Goal: Information Seeking & Learning: Learn about a topic

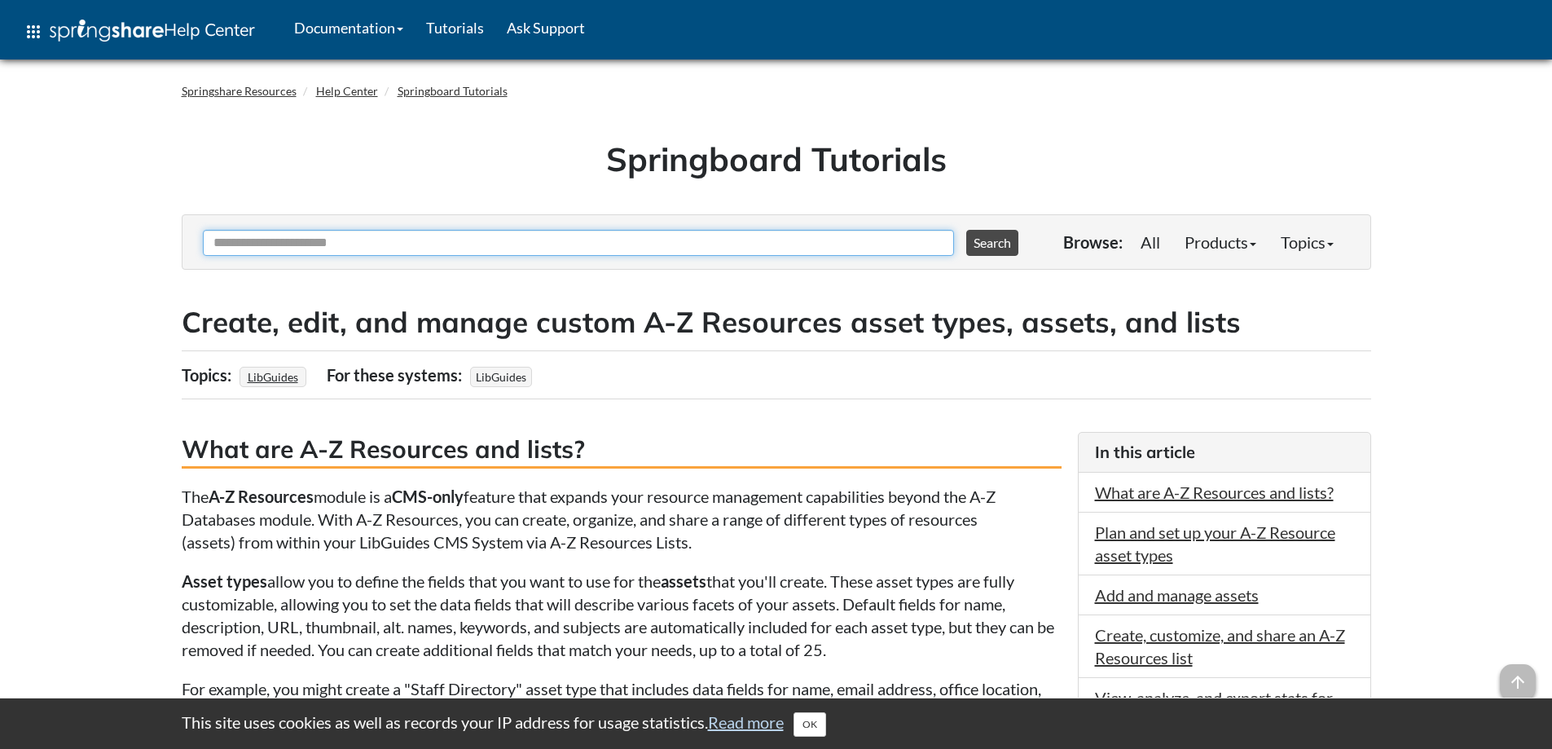
click at [564, 244] on input "Ask Another Question" at bounding box center [578, 243] width 751 height 26
type input "**********"
click at [966, 230] on button "Search" at bounding box center [992, 243] width 52 height 26
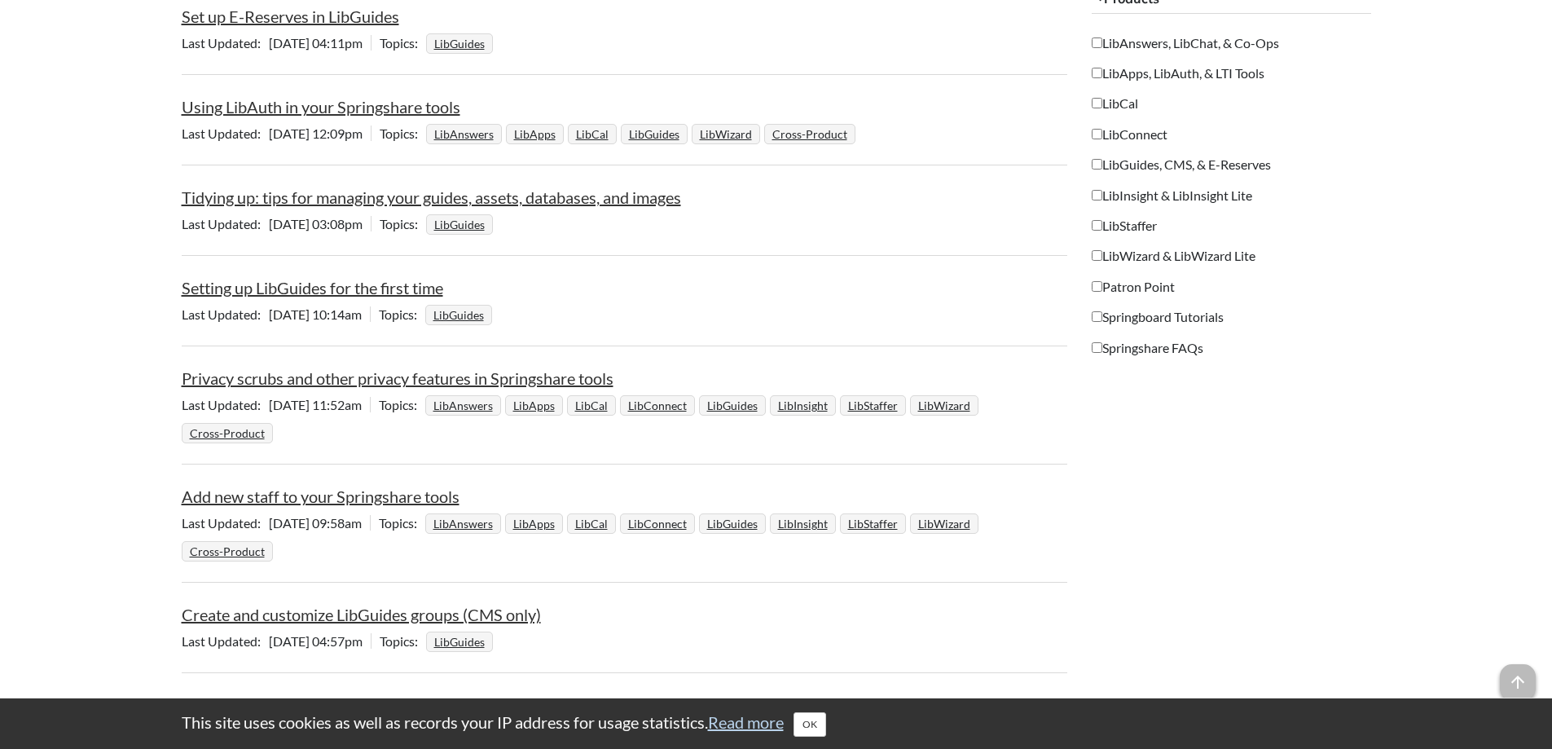
scroll to position [1141, 0]
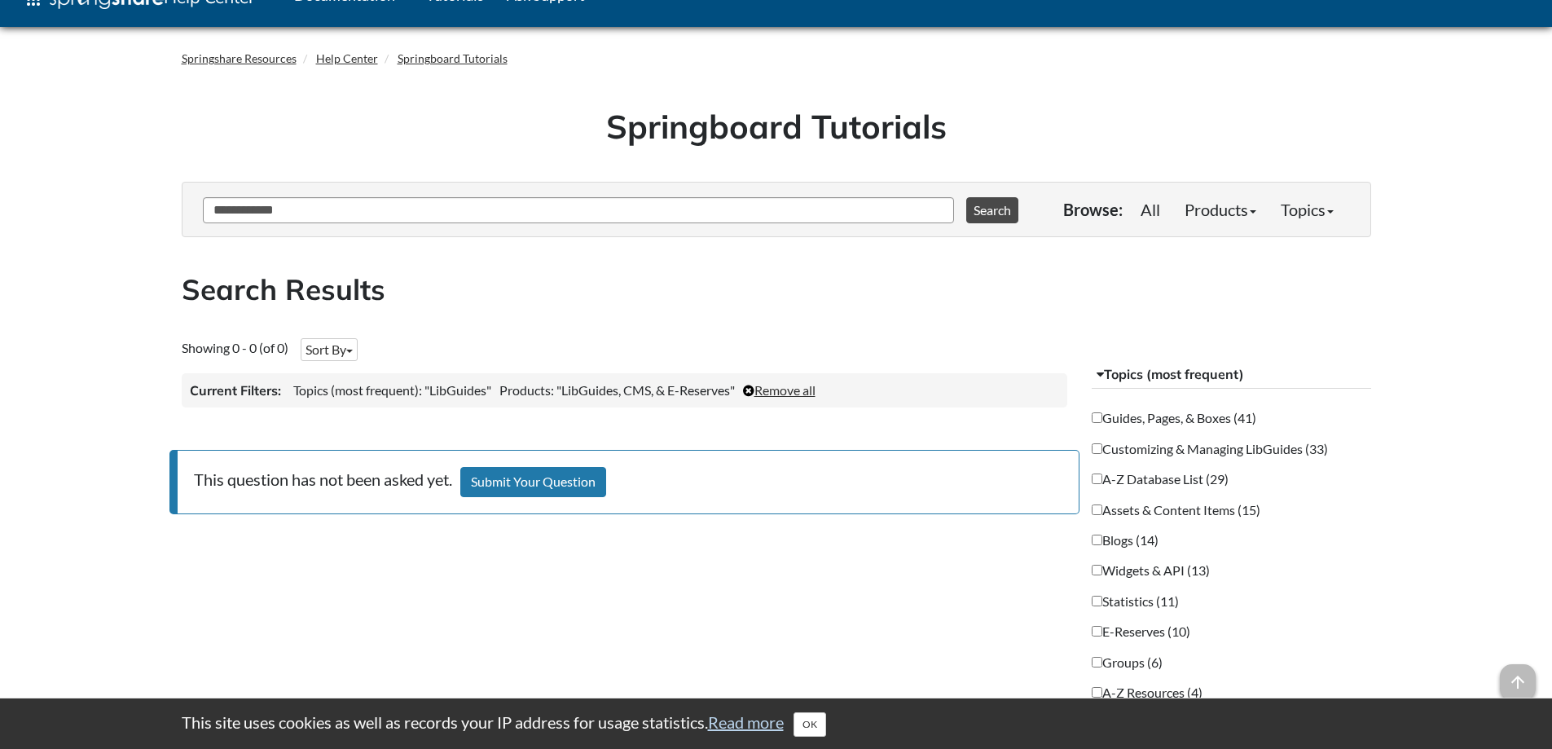
scroll to position [0, 0]
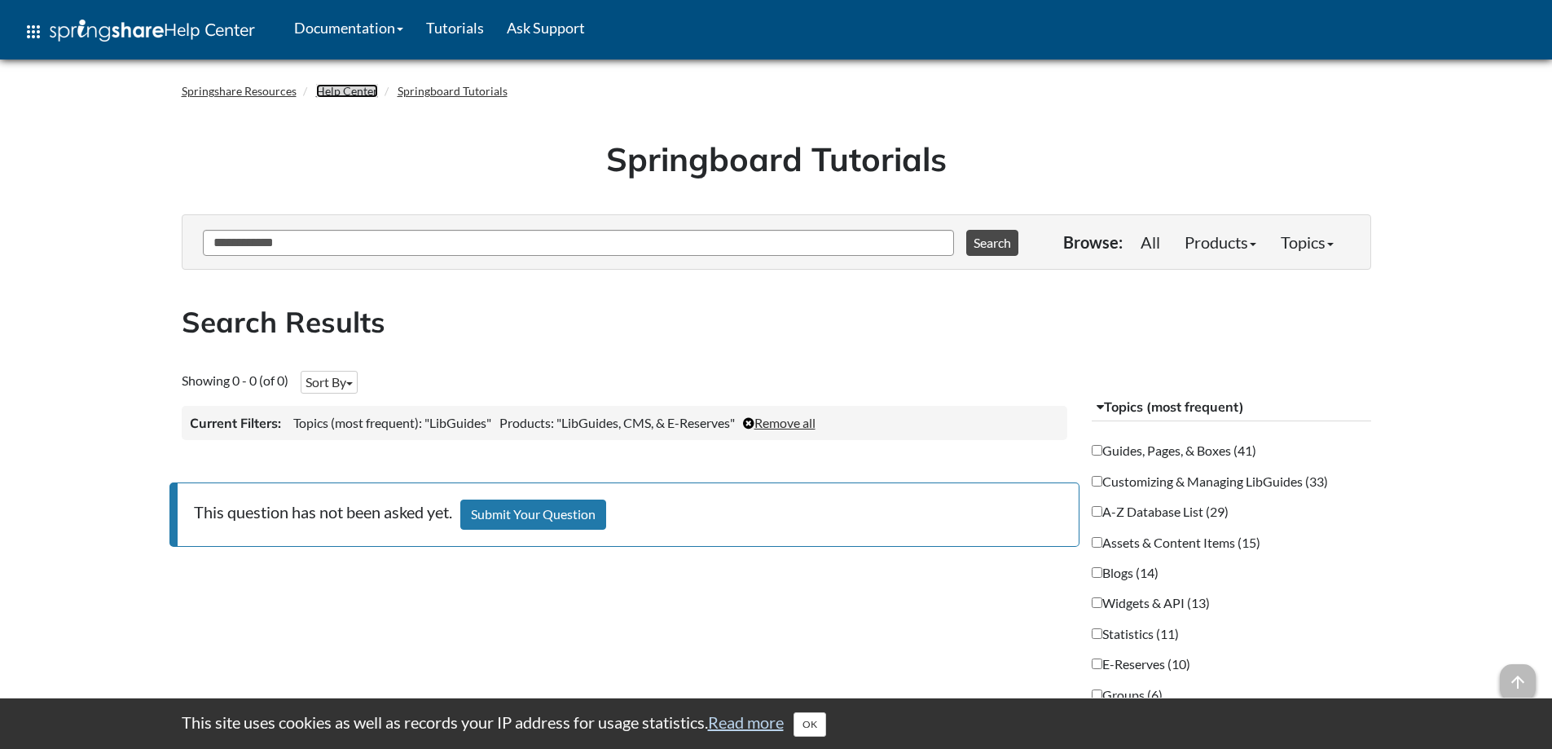
click at [356, 85] on link "Help Center" at bounding box center [347, 91] width 62 height 14
